Goal: Information Seeking & Learning: Learn about a topic

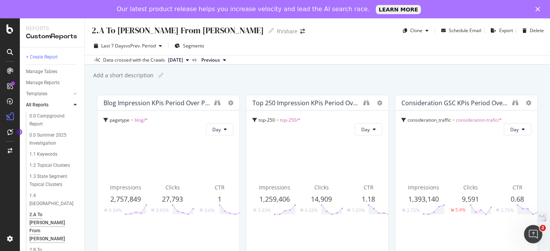
click at [251, 76] on div "Add a short description Add a short description" at bounding box center [321, 75] width 458 height 11
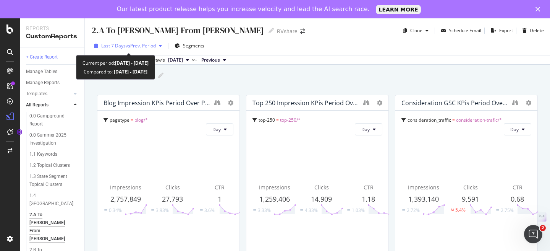
click at [147, 46] on span "vs Prev. Period" at bounding box center [141, 45] width 30 height 6
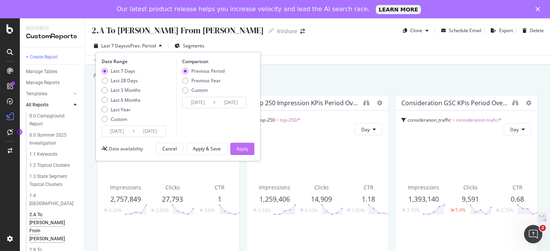
click at [243, 144] on div "Apply" at bounding box center [242, 148] width 12 height 11
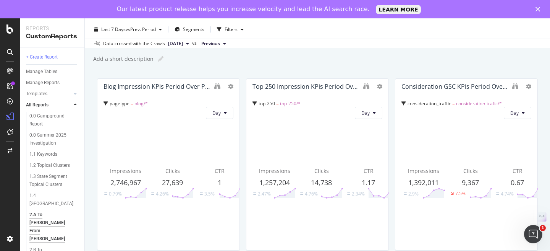
scroll to position [15, 0]
click at [225, 116] on icon at bounding box center [225, 114] width 3 height 5
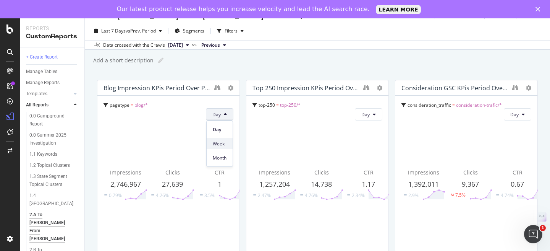
click at [222, 143] on span "Week" at bounding box center [220, 143] width 14 height 7
click at [368, 115] on span "Day" at bounding box center [365, 114] width 8 height 6
click at [366, 143] on span "Week" at bounding box center [369, 143] width 14 height 7
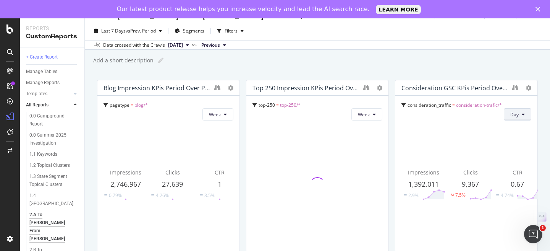
click at [513, 113] on span "Day" at bounding box center [514, 114] width 8 height 6
click at [514, 144] on span "Week" at bounding box center [518, 143] width 14 height 7
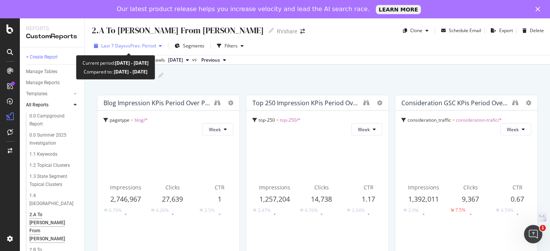
click at [143, 47] on span "vs Prev. Period" at bounding box center [141, 45] width 30 height 6
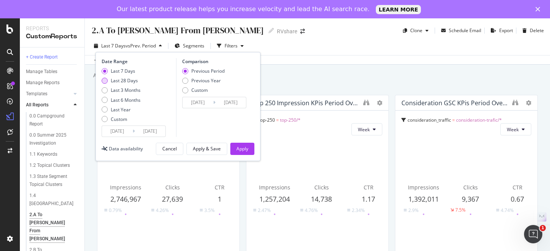
click at [129, 81] on div "Last 28 Days" at bounding box center [124, 80] width 27 height 6
type input "2025/07/21"
type input "2025/06/23"
type input "2025/07/20"
click at [243, 149] on div "Apply" at bounding box center [242, 148] width 12 height 6
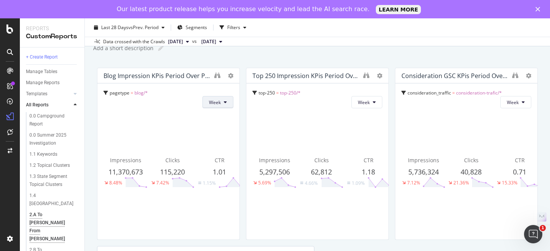
scroll to position [28, 0]
click at [216, 41] on span "2025 Jul. 18th" at bounding box center [208, 41] width 15 height 7
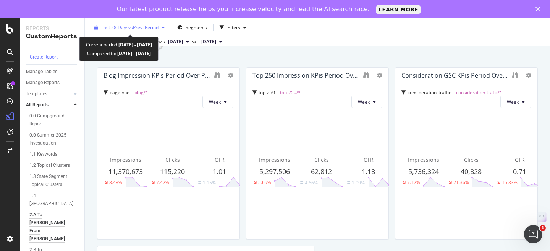
click at [142, 30] on span "vs Prev. Period" at bounding box center [143, 27] width 30 height 6
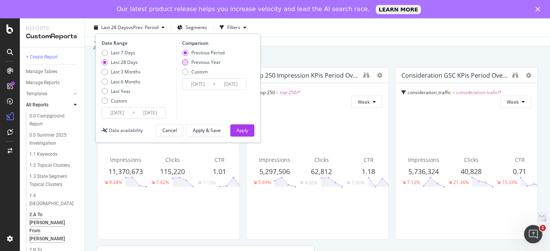
click at [196, 63] on div "Previous Year" at bounding box center [205, 62] width 29 height 6
type input "2024/07/22"
type input "2024/08/18"
click at [247, 132] on div "Apply" at bounding box center [242, 130] width 12 height 6
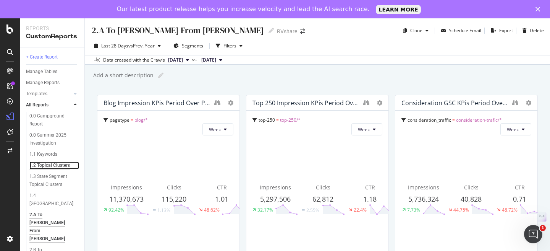
click at [48, 166] on div "1.2 Topical Clusters" at bounding box center [49, 165] width 40 height 8
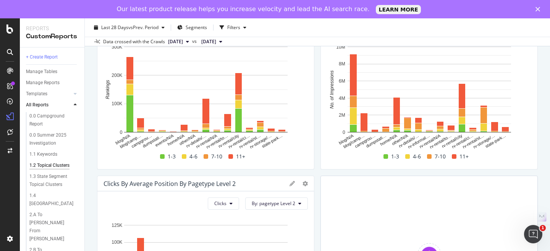
scroll to position [571, 0]
